Goal: Book appointment/travel/reservation

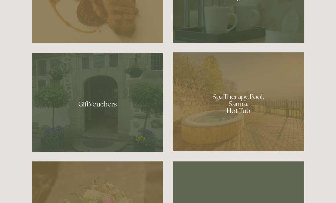
scroll to position [398, 0]
click at [263, 117] on div at bounding box center [238, 101] width 131 height 99
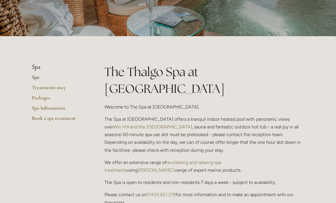
scroll to position [83, 0]
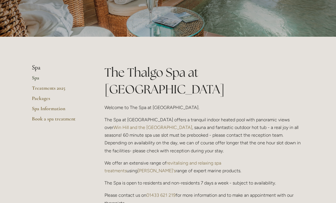
click at [57, 109] on link "Spa Information" at bounding box center [59, 110] width 54 height 10
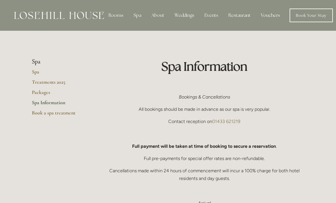
click at [70, 115] on link "Book a spa treatment" at bounding box center [59, 115] width 54 height 10
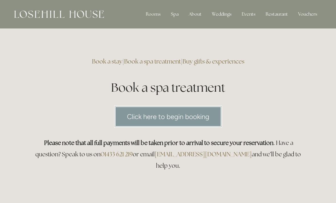
click at [202, 117] on link "Click here to begin booking" at bounding box center [168, 117] width 108 height 22
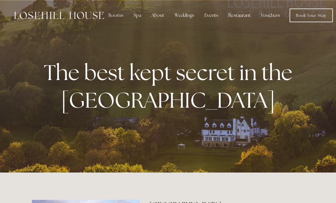
scroll to position [416, 0]
